Goal: Information Seeking & Learning: Learn about a topic

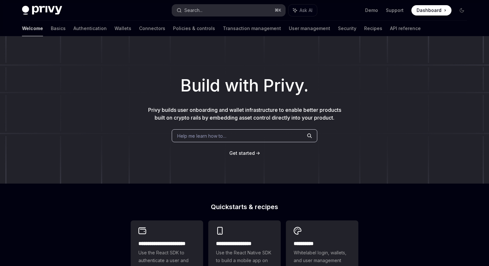
click at [224, 6] on button "Search... ⌘ K" at bounding box center [228, 11] width 113 height 12
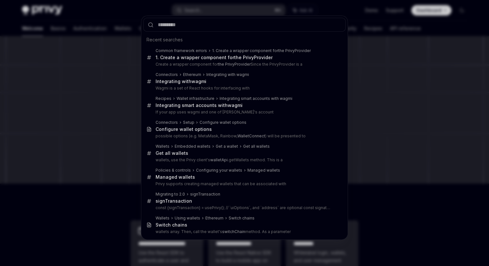
click at [91, 27] on div "Recent searches Common framework errors 1. Create a wrapper component for the P…" at bounding box center [244, 133] width 489 height 266
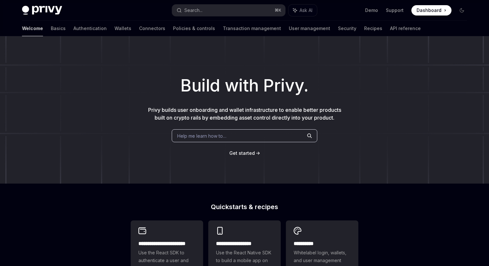
click at [83, 33] on div "Welcome Basics Authentication Wallets Connectors Policies & controls Transactio…" at bounding box center [221, 29] width 399 height 16
click at [115, 32] on link "Wallets" at bounding box center [123, 29] width 17 height 16
type textarea "*"
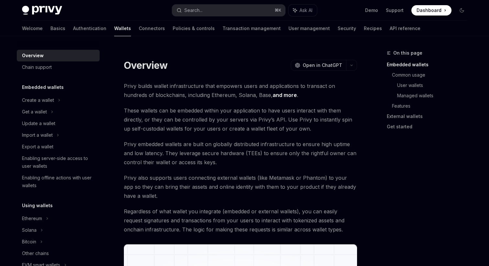
click at [430, 13] on span "Dashboard" at bounding box center [429, 10] width 25 height 6
click at [206, 13] on button "Search... ⌘ K" at bounding box center [228, 11] width 113 height 12
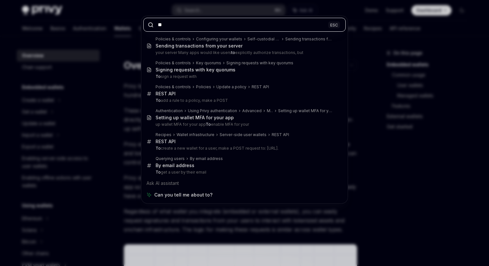
click at [178, 26] on input "**" at bounding box center [244, 25] width 203 height 14
paste input "**********"
type input "**********"
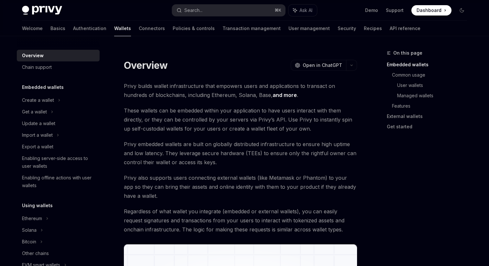
type textarea "*"
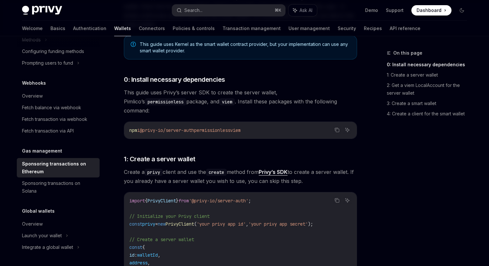
scroll to position [195, 0]
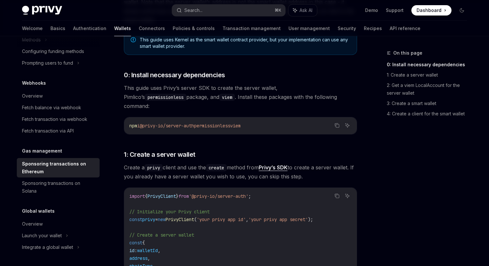
drag, startPoint x: 261, startPoint y: 117, endPoint x: 205, endPoint y: 117, distance: 56.0
click at [205, 122] on code "npm i @privy-io/server-auth permissionless viem" at bounding box center [240, 126] width 222 height 8
copy span "permissionless viem"
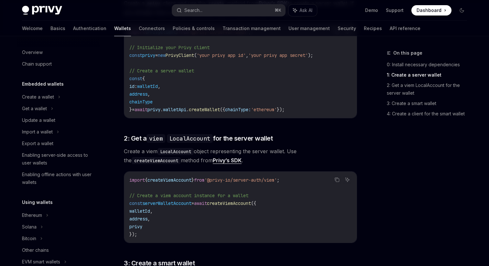
scroll to position [0, 0]
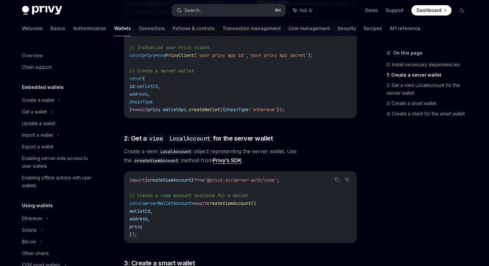
click at [199, 10] on div "Search..." at bounding box center [193, 10] width 18 height 8
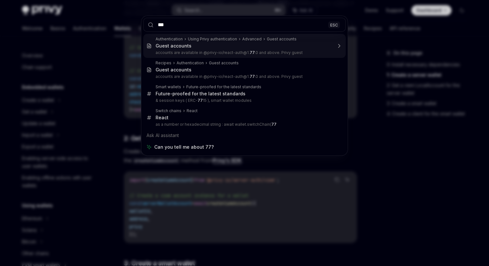
type input "****"
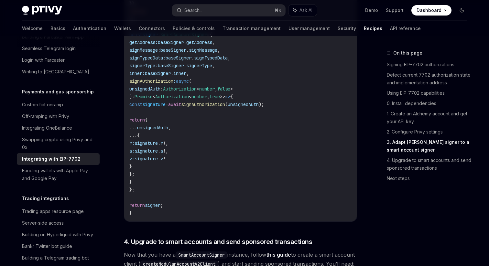
scroll to position [1248, 0]
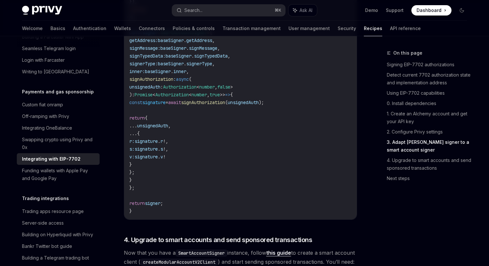
type textarea "*"
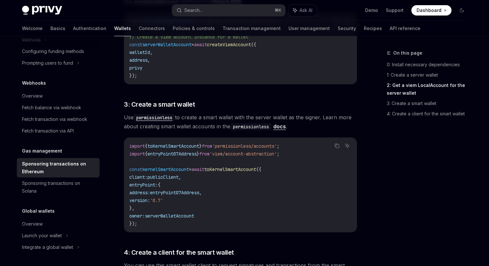
scroll to position [521, 0]
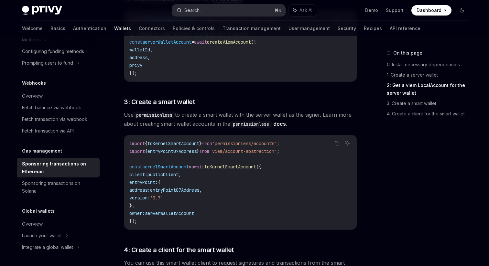
click at [231, 12] on button "Search... ⌘ K" at bounding box center [228, 11] width 113 height 12
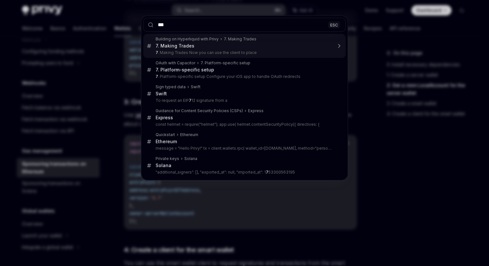
type input "****"
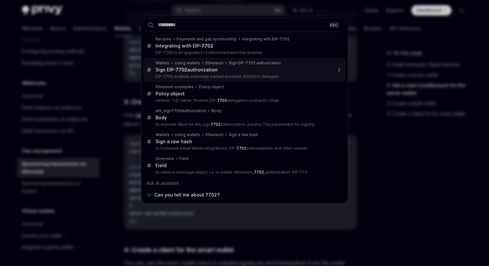
scroll to position [36, 0]
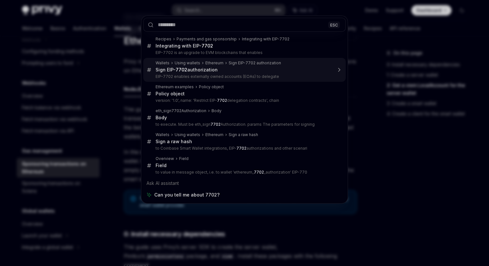
type textarea "*"
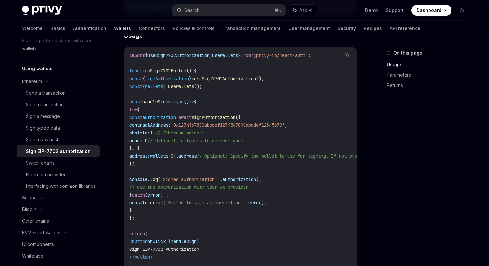
scroll to position [209, 0]
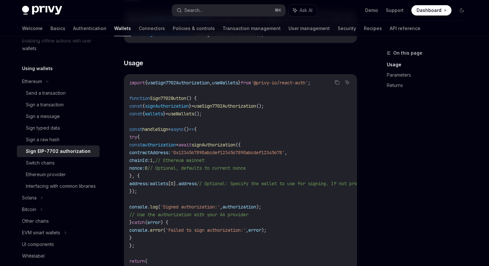
click at [250, 153] on span "'0x1234567890abcdef1234567890abcdef12345678'" at bounding box center [228, 153] width 114 height 6
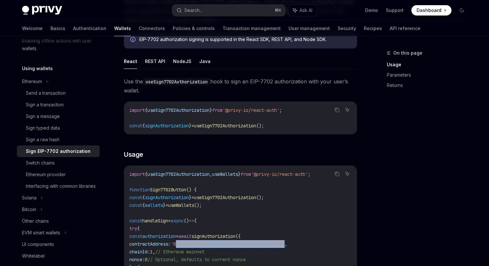
scroll to position [120, 0]
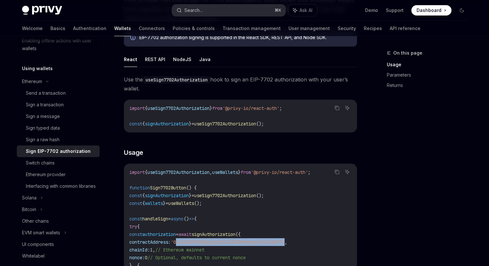
click at [230, 12] on button "Search... ⌘ K" at bounding box center [228, 11] width 113 height 12
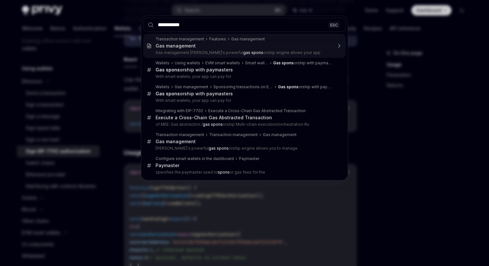
type input "**********"
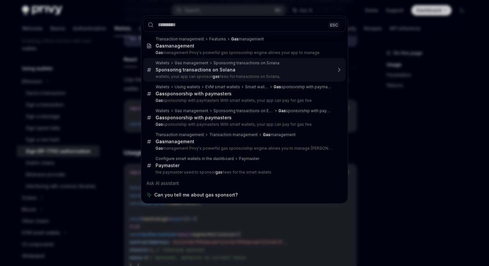
scroll to position [406, 0]
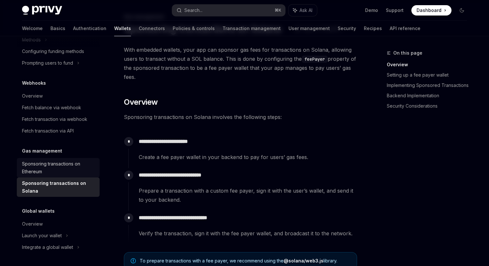
click at [68, 163] on div "Sponsoring transactions on Ethereum" at bounding box center [59, 168] width 74 height 16
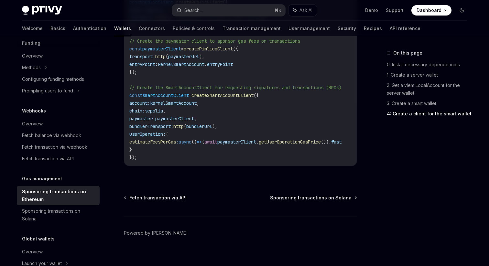
scroll to position [406, 0]
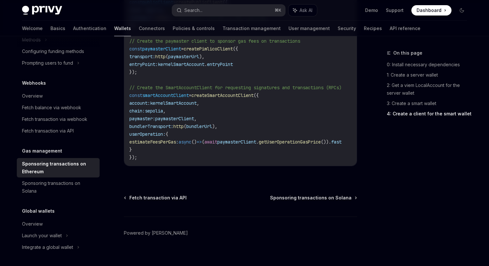
click at [114, 28] on link "Wallets" at bounding box center [122, 29] width 17 height 16
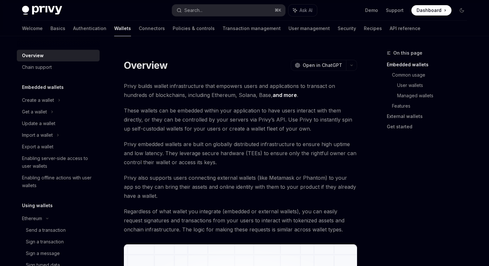
click at [50, 31] on link "Basics" at bounding box center [57, 29] width 15 height 16
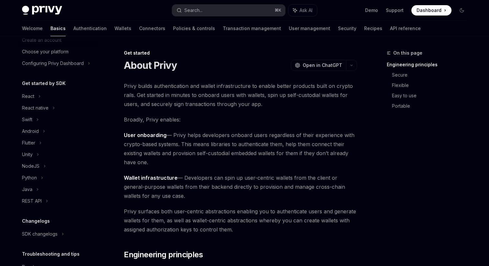
scroll to position [78, 0]
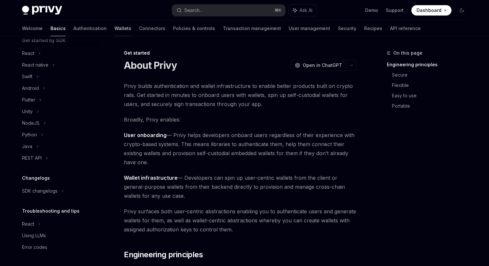
click at [115, 27] on link "Wallets" at bounding box center [123, 29] width 17 height 16
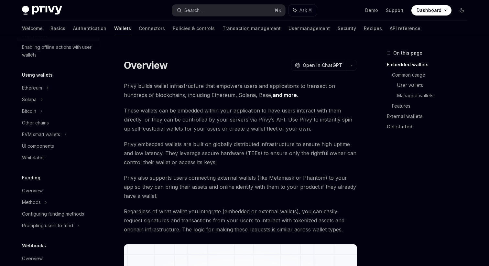
scroll to position [139, 0]
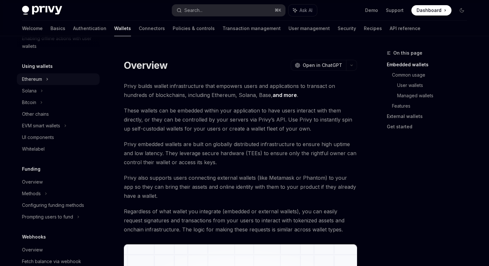
click at [52, 78] on div "Ethereum" at bounding box center [58, 79] width 83 height 12
type textarea "*"
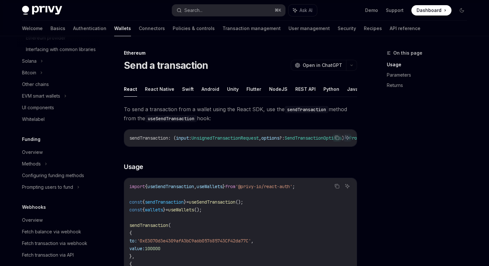
scroll to position [274, 0]
click at [205, 8] on button "Search... ⌘ K" at bounding box center [228, 11] width 113 height 12
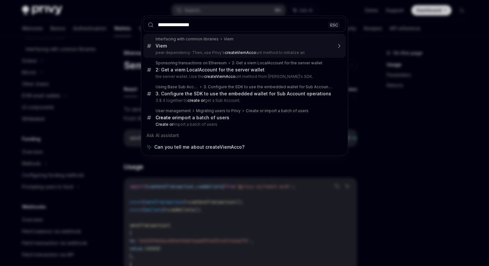
type input "**********"
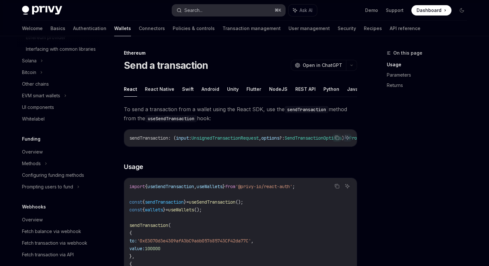
scroll to position [36, 0]
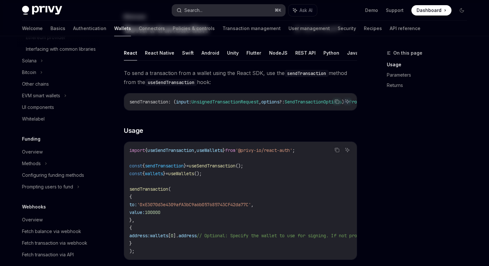
type textarea "*"
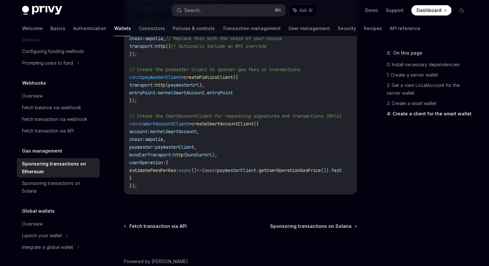
scroll to position [865, 0]
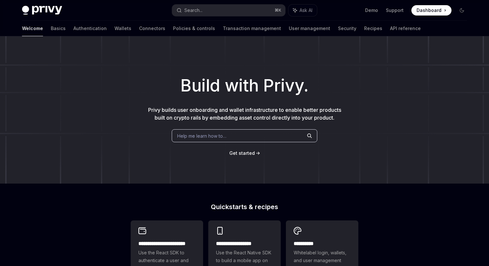
click at [21, 29] on div "Welcome Basics Authentication Wallets Connectors Policies & controls Transactio…" at bounding box center [244, 29] width 476 height 16
click at [51, 29] on link "Basics" at bounding box center [58, 29] width 15 height 16
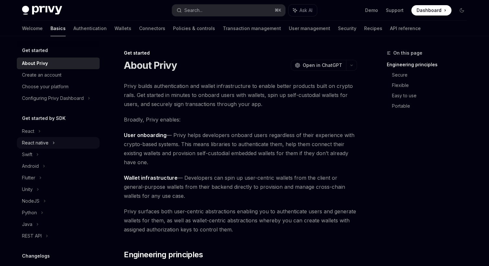
scroll to position [78, 0]
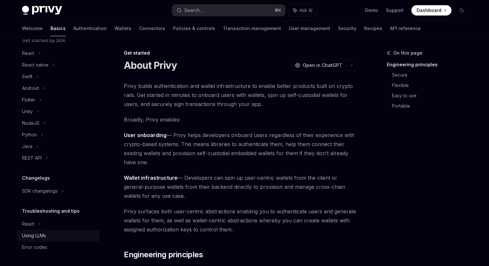
click at [45, 235] on div "Using LLMs" at bounding box center [34, 236] width 24 height 8
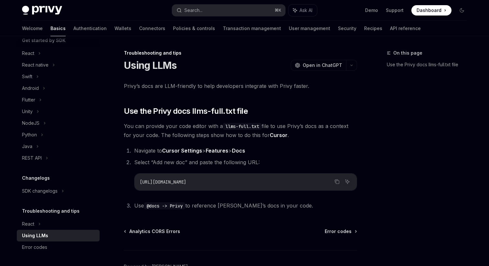
type textarea "*"
click at [186, 180] on span "https://docs.privy.io/llms-full.txt" at bounding box center [163, 182] width 47 height 6
copy ol "https://docs.privy.io/llms-full.txt"
